Goal: Information Seeking & Learning: Find specific fact

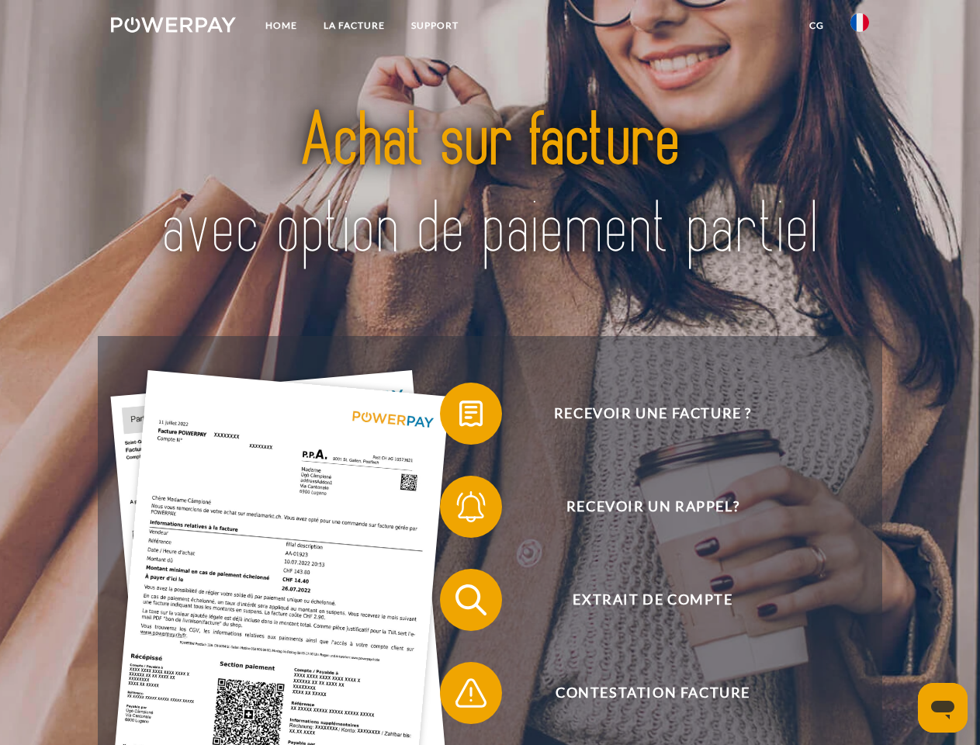
click at [173, 27] on img at bounding box center [173, 25] width 125 height 16
click at [860, 27] on img at bounding box center [860, 22] width 19 height 19
click at [817, 26] on link "CG" at bounding box center [816, 26] width 41 height 28
click at [460, 417] on span at bounding box center [448, 414] width 78 height 78
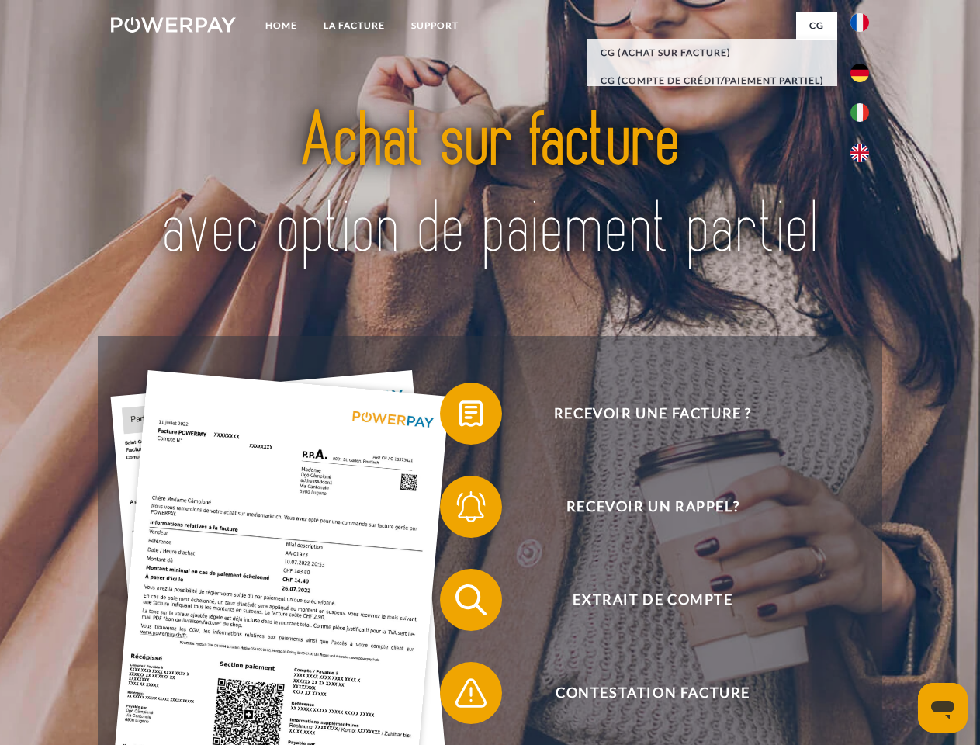
click at [460, 510] on div "Recevoir une facture ? Recevoir un rappel? Extrait de compte retour" at bounding box center [490, 646] width 784 height 621
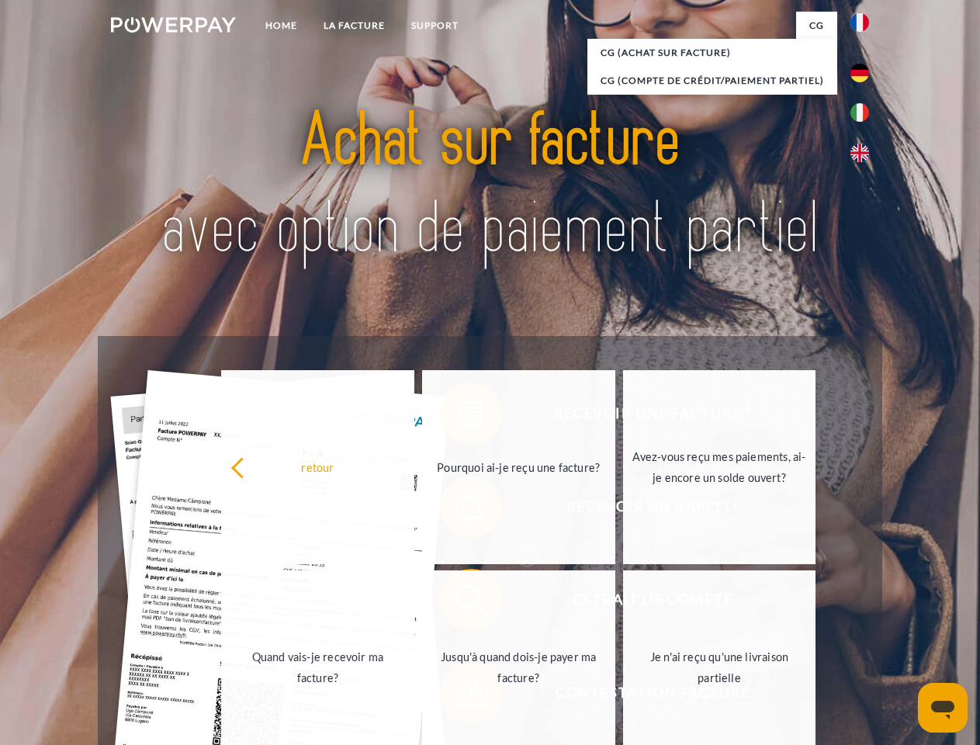
click at [460, 603] on link "Jusqu'à quand dois-je payer ma facture?" at bounding box center [518, 668] width 193 height 194
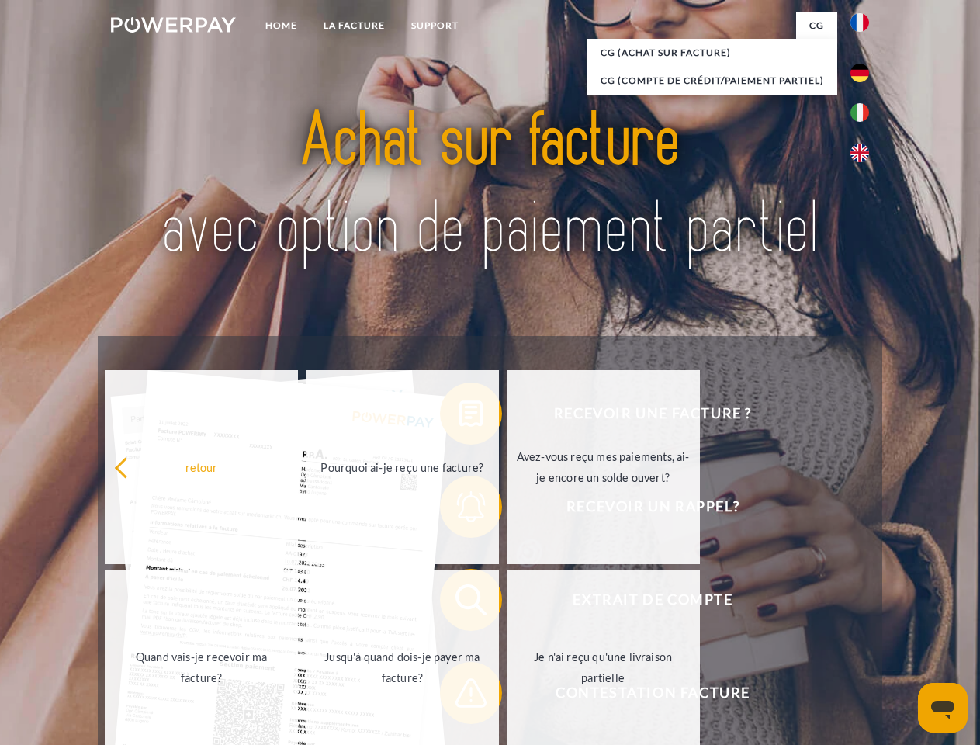
click at [460, 696] on span at bounding box center [448, 693] width 78 height 78
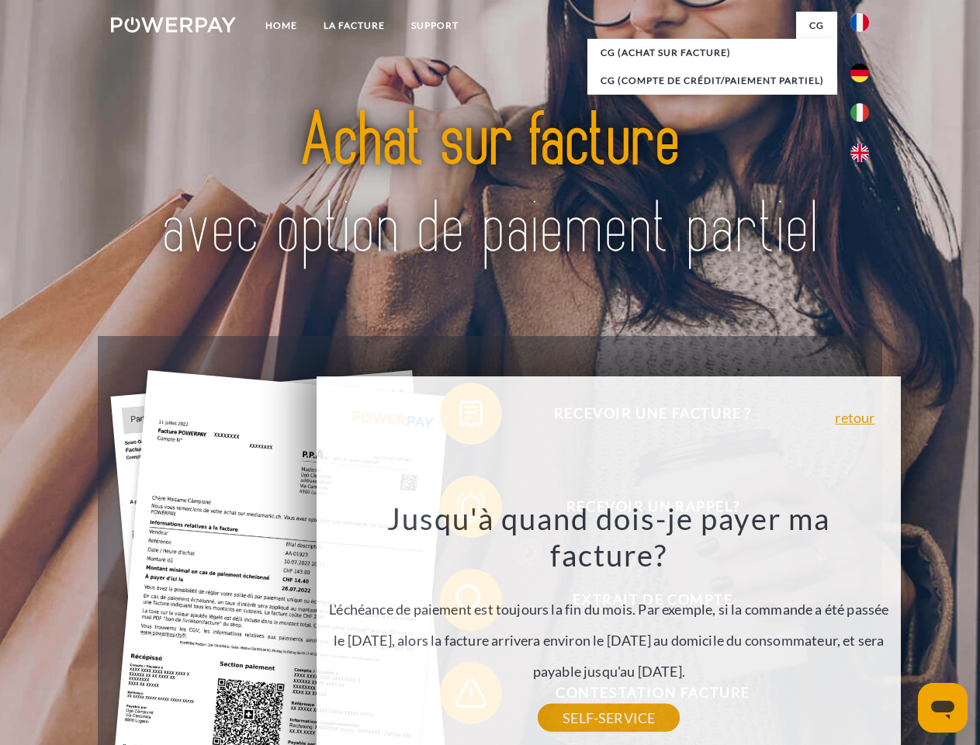
click at [943, 708] on icon "Ouvrir la fenêtre de messagerie" at bounding box center [943, 710] width 23 height 19
